Goal: Check status: Check status

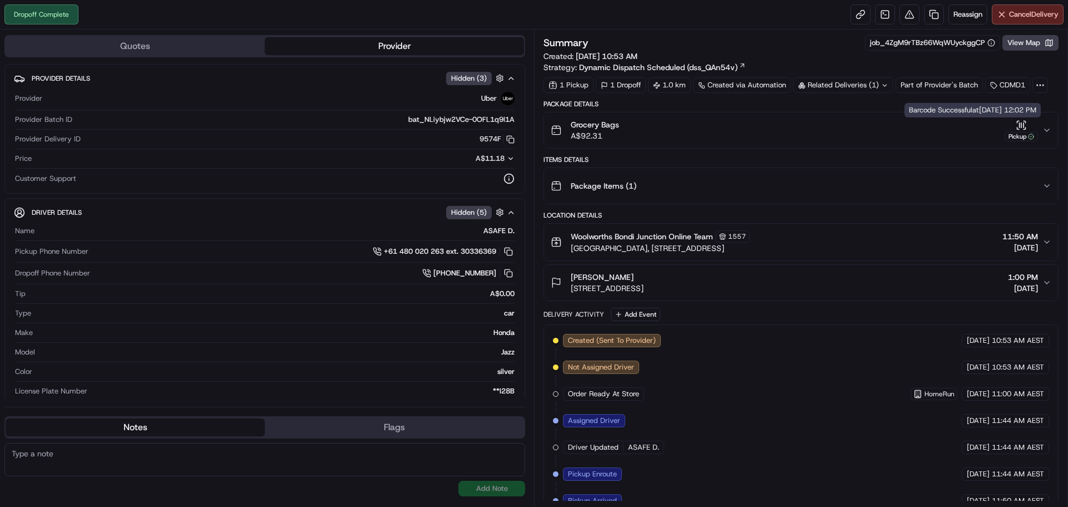
click at [1017, 131] on div "Pickup" at bounding box center [1021, 131] width 33 height 22
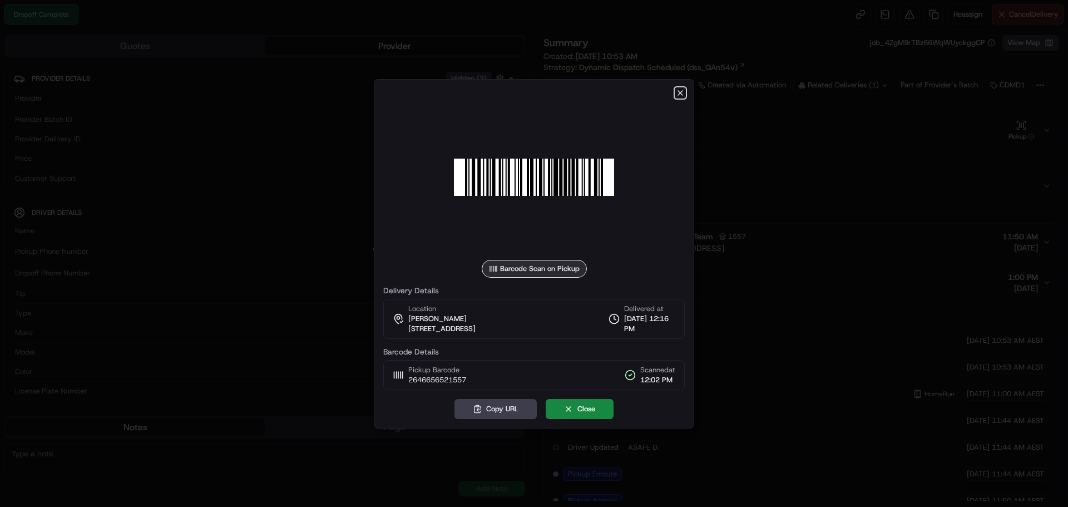
click at [682, 94] on icon "button" at bounding box center [680, 93] width 4 height 4
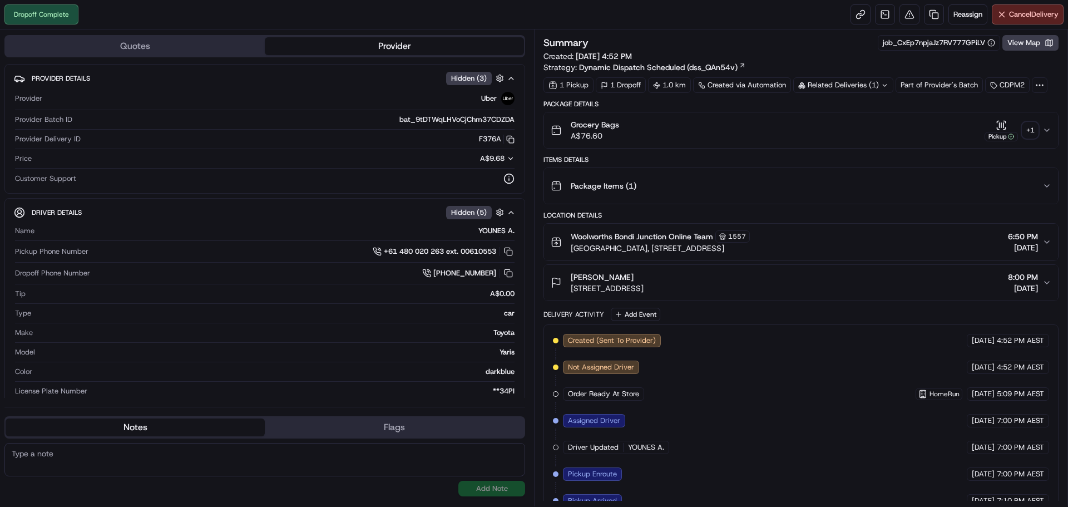
click at [1032, 130] on div "+ 1" at bounding box center [1031, 130] width 16 height 16
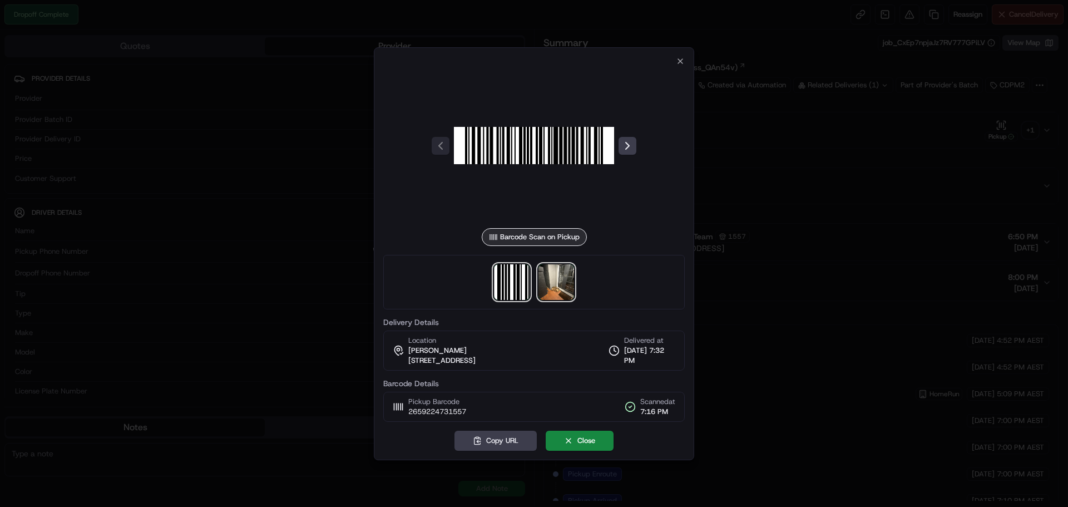
click at [562, 274] on img at bounding box center [557, 282] width 36 height 36
